Goal: Information Seeking & Learning: Learn about a topic

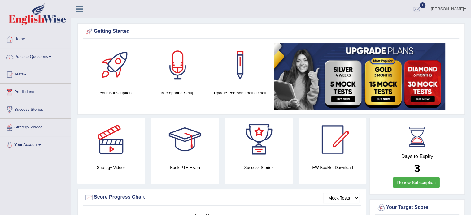
click at [27, 74] on span at bounding box center [25, 74] width 2 height 1
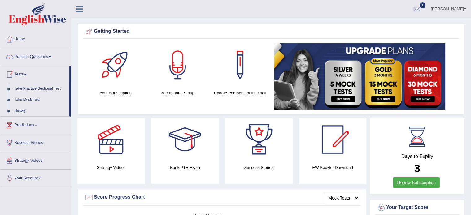
click at [32, 99] on link "Take Mock Test" at bounding box center [40, 99] width 58 height 11
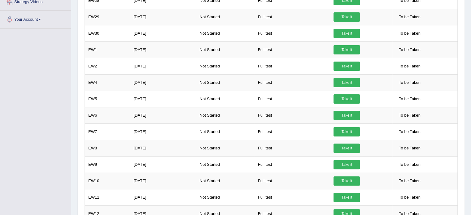
scroll to position [165, 0]
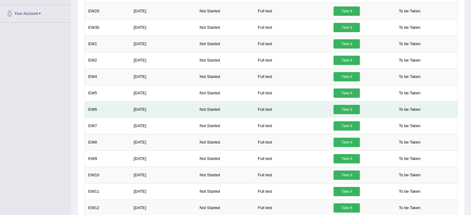
click at [139, 108] on td "Aug 4, 2025" at bounding box center [163, 109] width 66 height 16
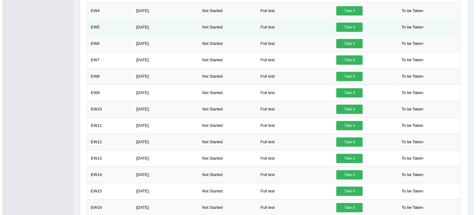
scroll to position [243, 0]
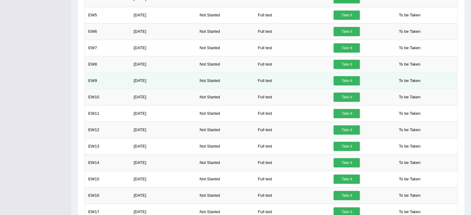
click at [139, 80] on td "Aug 4, 2025" at bounding box center [163, 80] width 66 height 16
click at [348, 77] on link "Take it" at bounding box center [346, 80] width 26 height 9
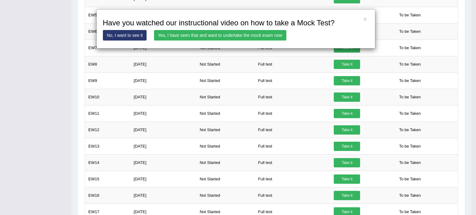
click at [259, 35] on link "Yes, I have seen that and want to undertake the mock exam now" at bounding box center [220, 35] width 132 height 11
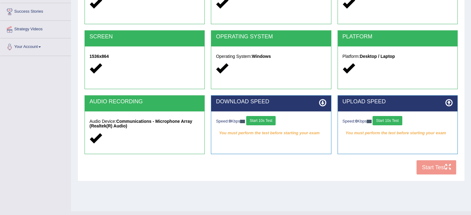
click at [263, 121] on button "Start 10s Test" at bounding box center [260, 120] width 29 height 9
click at [384, 120] on button "Start 10s Test" at bounding box center [386, 120] width 29 height 9
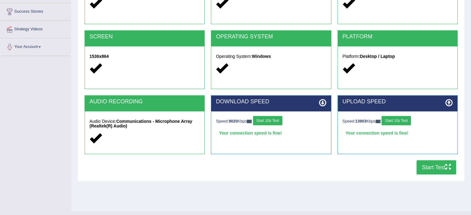
click at [430, 167] on button "Start Test" at bounding box center [436, 167] width 40 height 14
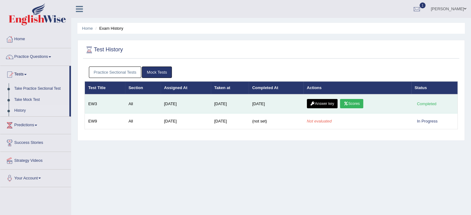
click at [353, 103] on link "Scores" at bounding box center [351, 103] width 23 height 9
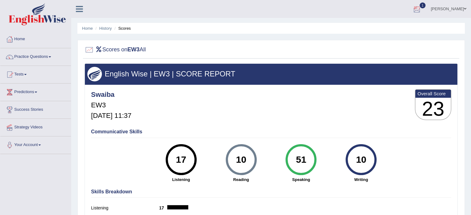
click at [421, 8] on div at bounding box center [416, 9] width 9 height 9
click at [381, 33] on span "Exam evaluated" at bounding box center [379, 30] width 82 height 5
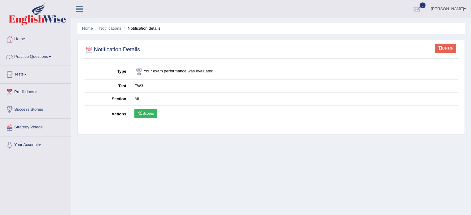
click at [49, 57] on link "Practice Questions" at bounding box center [35, 55] width 71 height 15
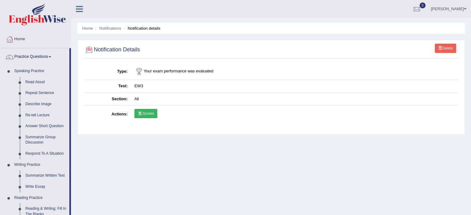
click at [49, 55] on link "Practice Questions" at bounding box center [34, 55] width 69 height 15
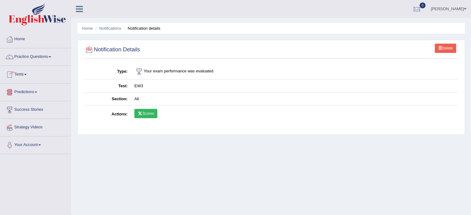
click at [27, 74] on span at bounding box center [25, 74] width 2 height 1
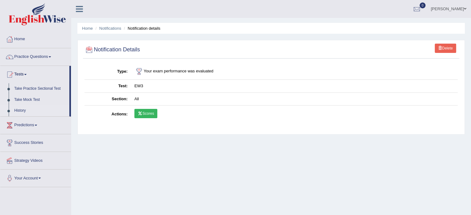
click at [16, 109] on link "History" at bounding box center [40, 110] width 58 height 11
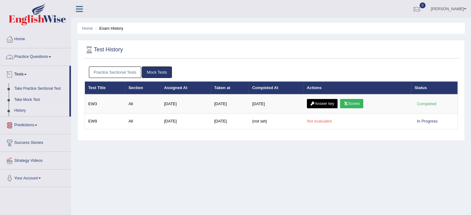
click at [50, 56] on link "Practice Questions" at bounding box center [35, 55] width 71 height 15
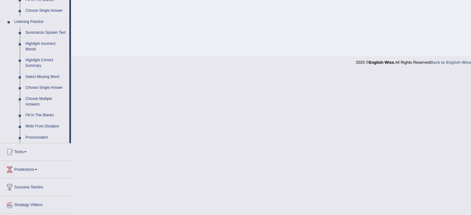
scroll to position [269, 0]
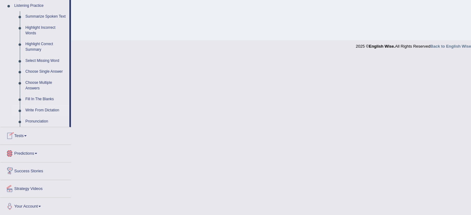
click at [48, 110] on link "Write From Dictation" at bounding box center [46, 110] width 47 height 11
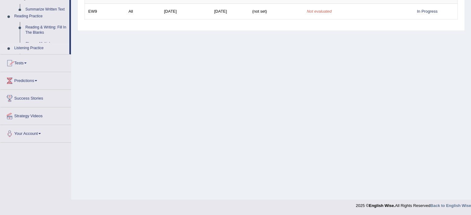
scroll to position [110, 0]
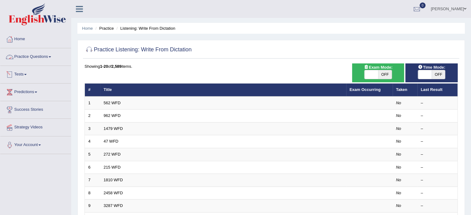
click at [26, 76] on link "Tests" at bounding box center [35, 73] width 71 height 15
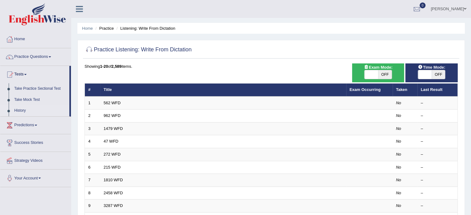
click at [21, 109] on link "History" at bounding box center [40, 110] width 58 height 11
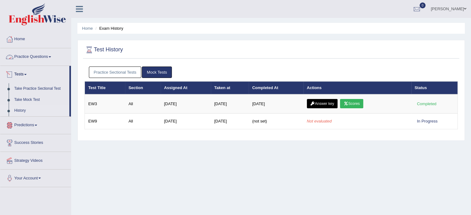
click at [51, 56] on span at bounding box center [50, 56] width 2 height 1
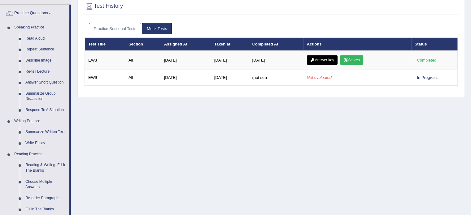
scroll to position [43, 0]
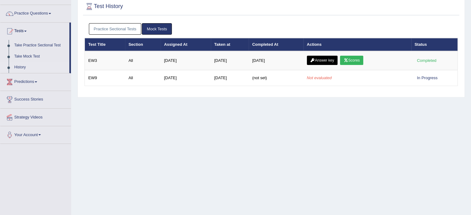
click at [51, 13] on span at bounding box center [50, 13] width 2 height 1
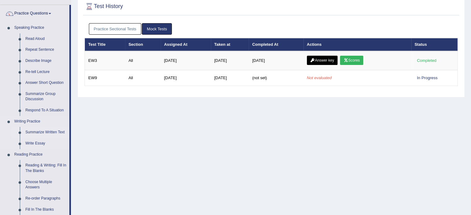
click at [39, 131] on link "Summarize Written Text" at bounding box center [46, 132] width 47 height 11
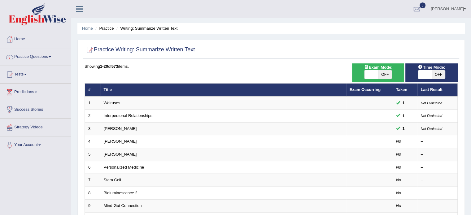
click at [51, 55] on link "Practice Questions" at bounding box center [35, 55] width 71 height 15
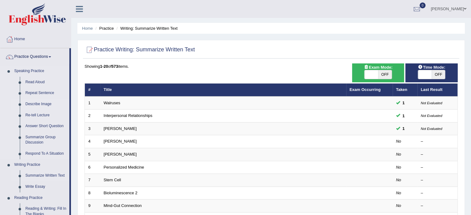
click at [45, 103] on link "Describe Image" at bounding box center [46, 104] width 47 height 11
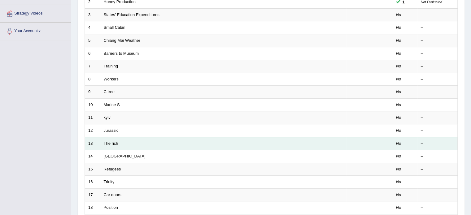
scroll to position [193, 0]
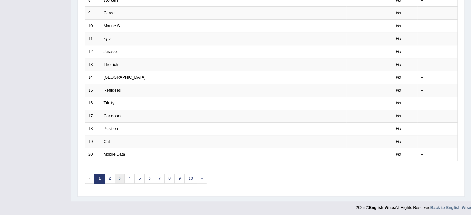
click at [123, 178] on link "3" at bounding box center [120, 179] width 10 height 10
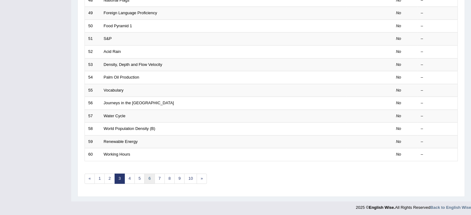
click at [144, 178] on link "6" at bounding box center [149, 179] width 10 height 10
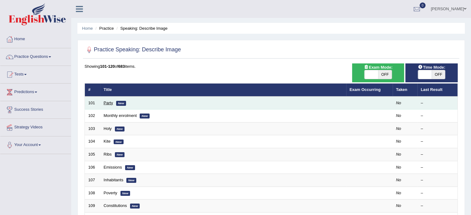
click at [107, 103] on link "Party" at bounding box center [108, 103] width 9 height 5
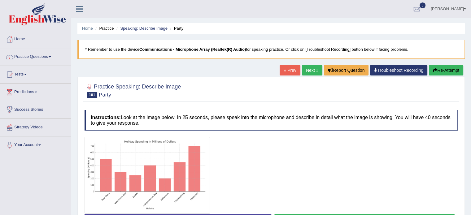
click at [309, 69] on link "Next »" at bounding box center [312, 70] width 20 height 11
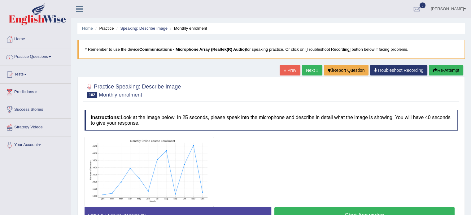
click at [309, 69] on link "Next »" at bounding box center [312, 70] width 20 height 11
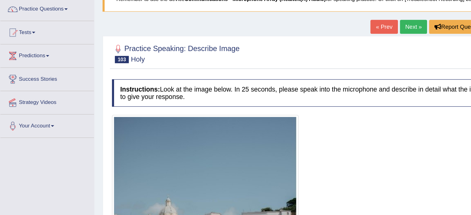
scroll to position [30, 0]
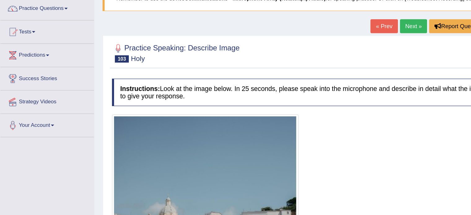
click at [310, 37] on link "Next »" at bounding box center [312, 40] width 20 height 11
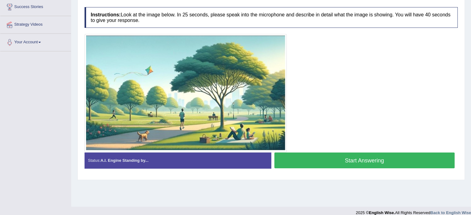
scroll to position [110, 0]
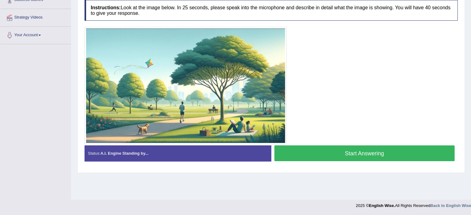
click at [341, 147] on button "Start Answering" at bounding box center [364, 154] width 181 height 16
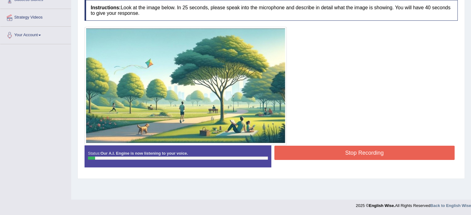
click at [368, 150] on button "Stop Recording" at bounding box center [364, 153] width 181 height 14
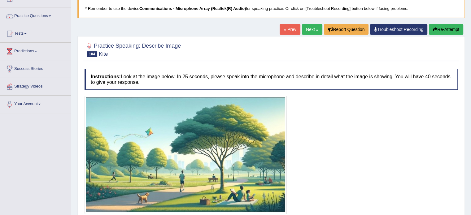
scroll to position [0, 0]
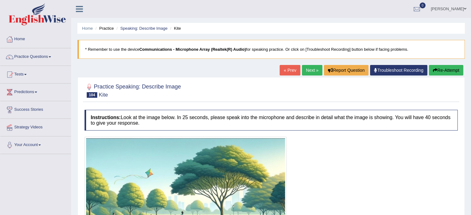
click at [308, 67] on link "Next »" at bounding box center [312, 70] width 20 height 11
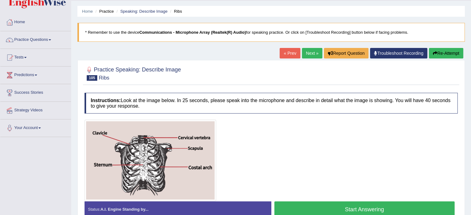
scroll to position [17, 0]
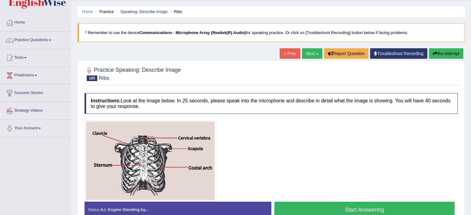
click at [307, 52] on link "Next »" at bounding box center [312, 53] width 20 height 11
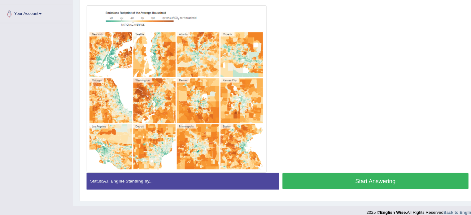
scroll to position [126, 0]
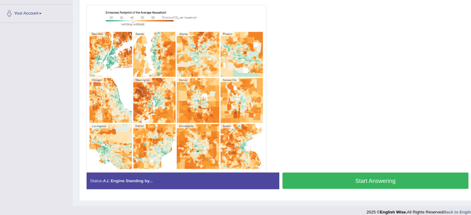
click at [176, 62] on img at bounding box center [171, 92] width 171 height 159
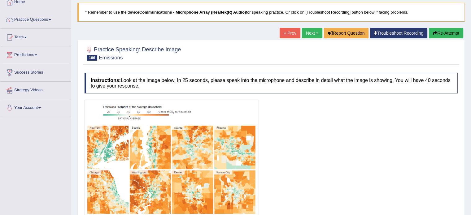
scroll to position [34, 0]
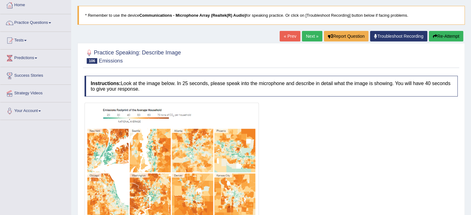
click at [307, 34] on link "Next »" at bounding box center [312, 36] width 20 height 11
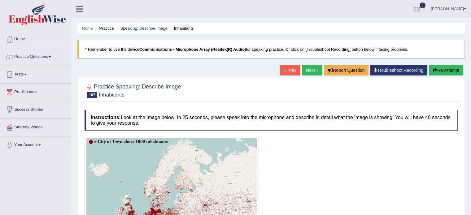
click at [308, 72] on link "Next »" at bounding box center [312, 70] width 20 height 11
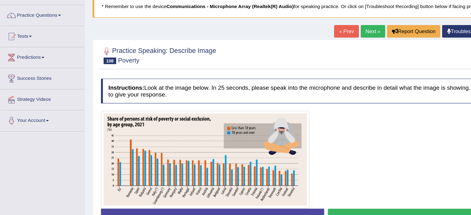
scroll to position [43, 0]
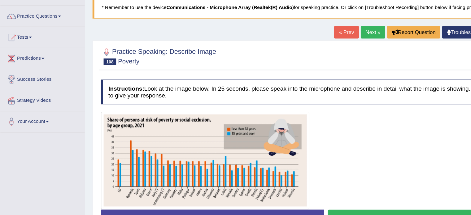
click at [310, 24] on link "Next »" at bounding box center [312, 27] width 20 height 11
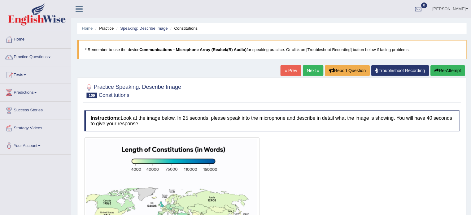
click at [306, 72] on link "Next »" at bounding box center [312, 70] width 20 height 11
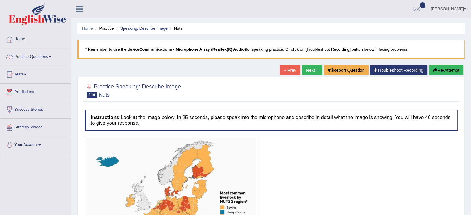
click at [310, 69] on link "Next »" at bounding box center [312, 70] width 20 height 11
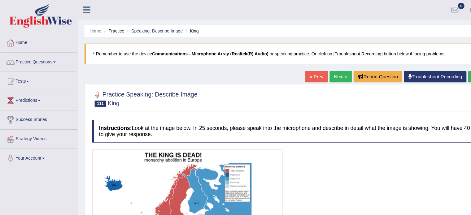
click at [304, 69] on link "Next »" at bounding box center [312, 70] width 20 height 11
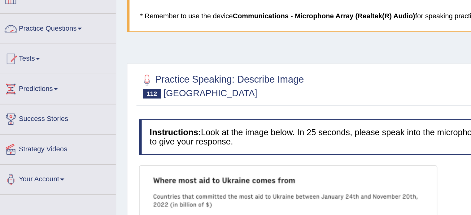
click at [51, 57] on span at bounding box center [50, 56] width 2 height 1
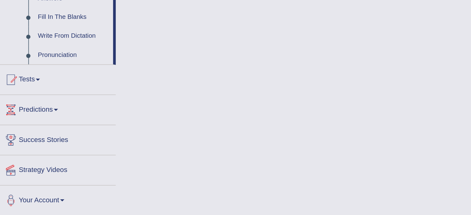
click at [24, 136] on link "Tests" at bounding box center [35, 134] width 71 height 15
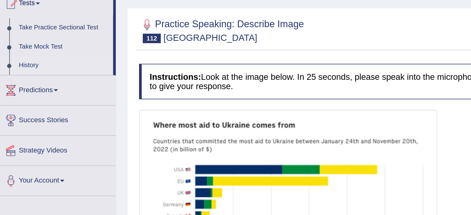
click at [19, 111] on link "History" at bounding box center [40, 110] width 58 height 11
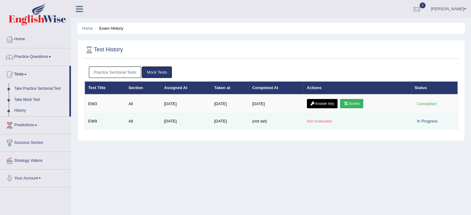
click at [316, 122] on em "Not evaluated" at bounding box center [319, 121] width 25 height 5
